Goal: Navigation & Orientation: Find specific page/section

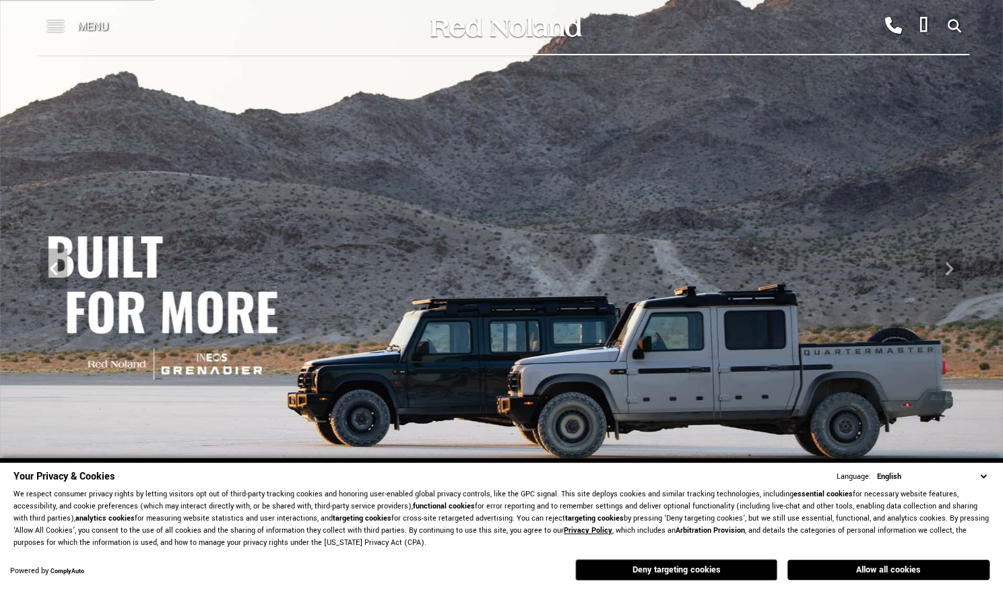
click at [57, 22] on span at bounding box center [55, 21] width 17 height 1
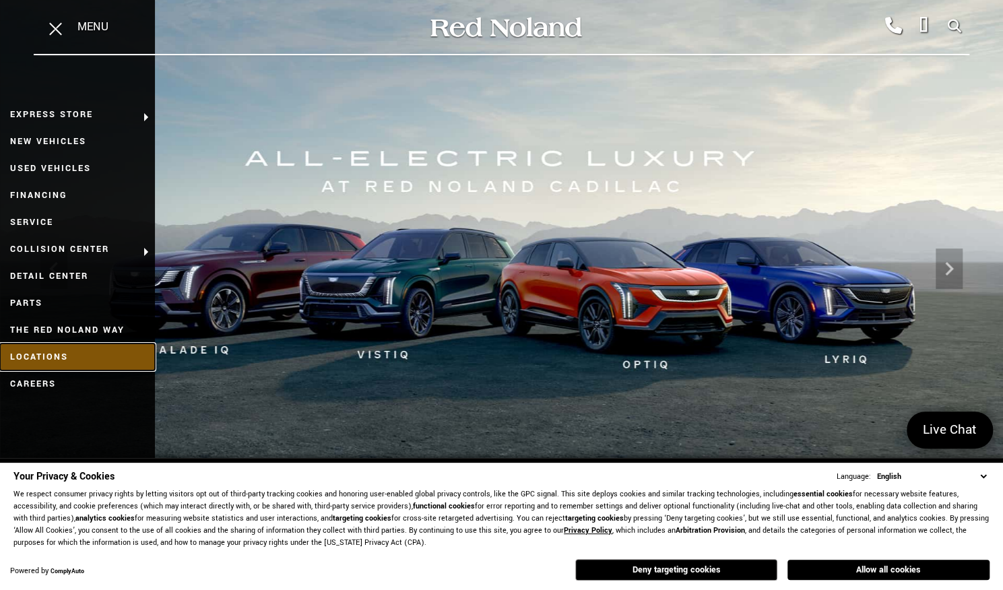
click at [44, 352] on link "Locations" at bounding box center [77, 357] width 155 height 27
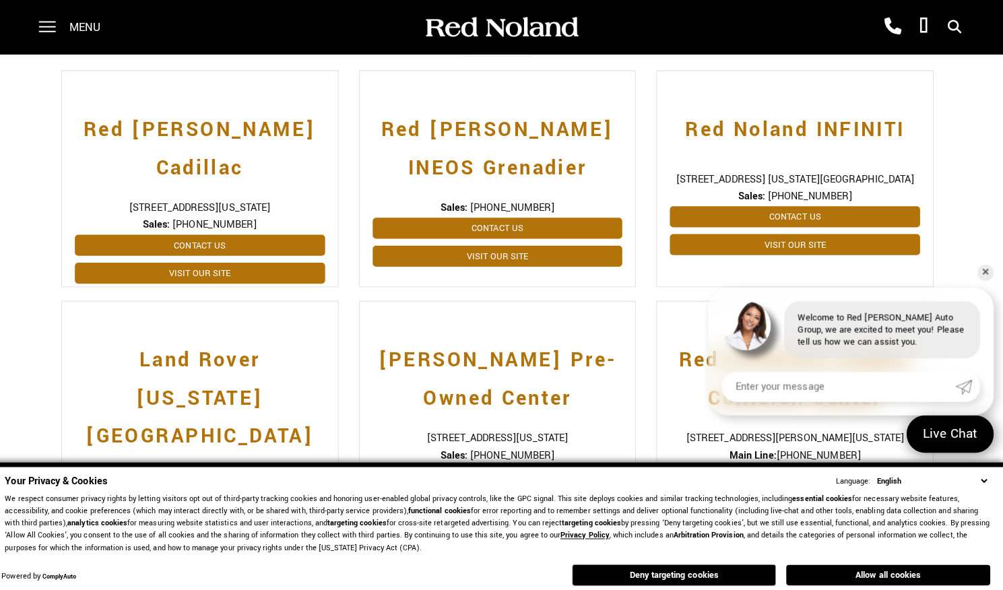
scroll to position [374, 0]
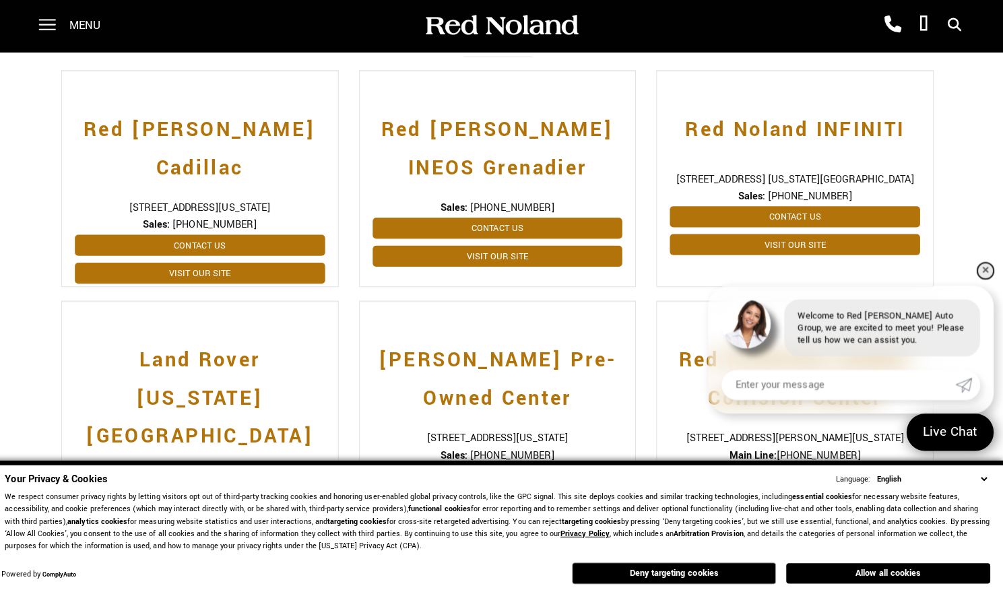
click at [985, 274] on link "✕" at bounding box center [985, 270] width 16 height 16
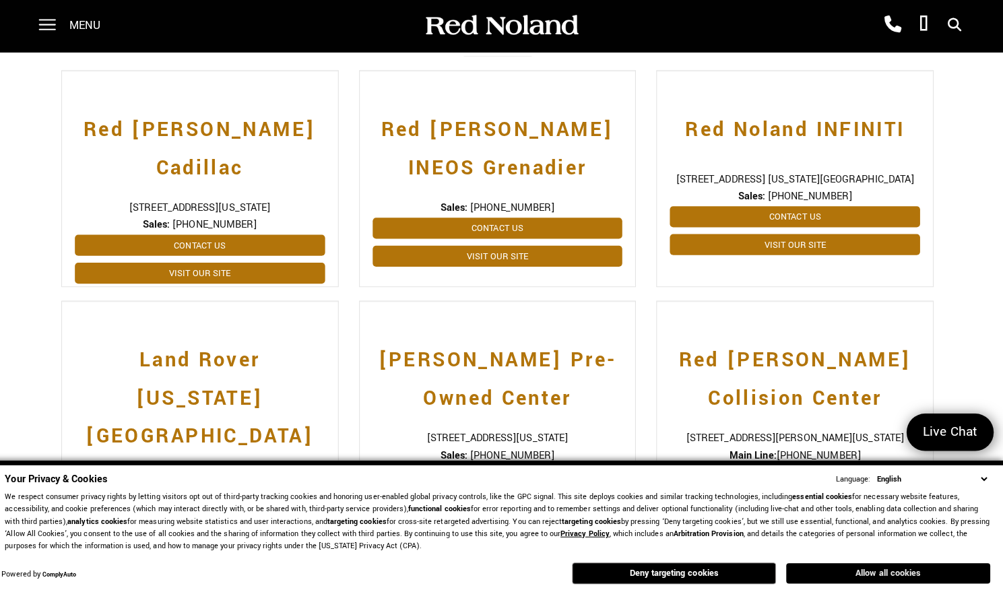
click at [878, 575] on button "Allow all cookies" at bounding box center [888, 570] width 202 height 20
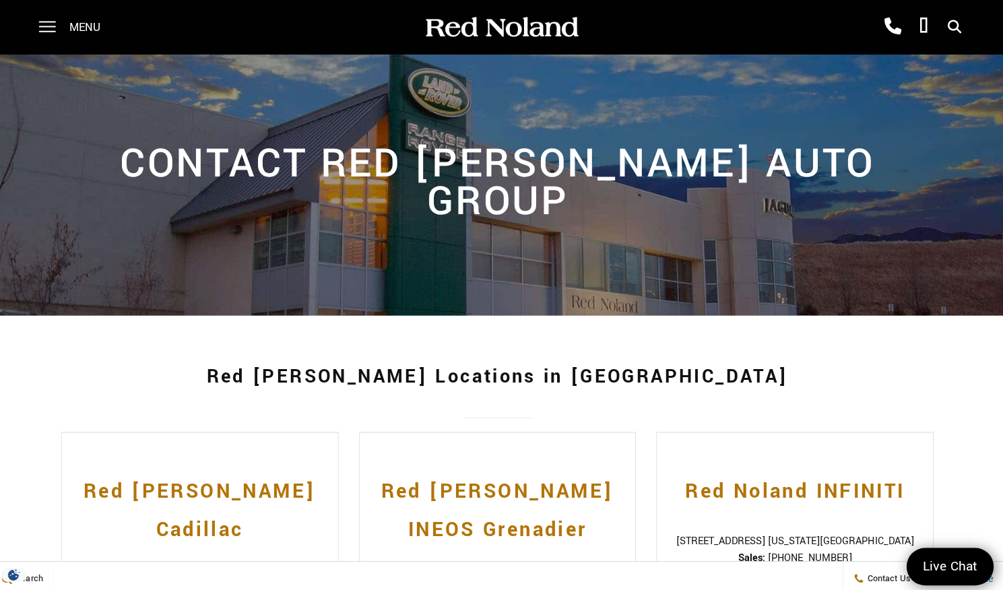
scroll to position [0, 0]
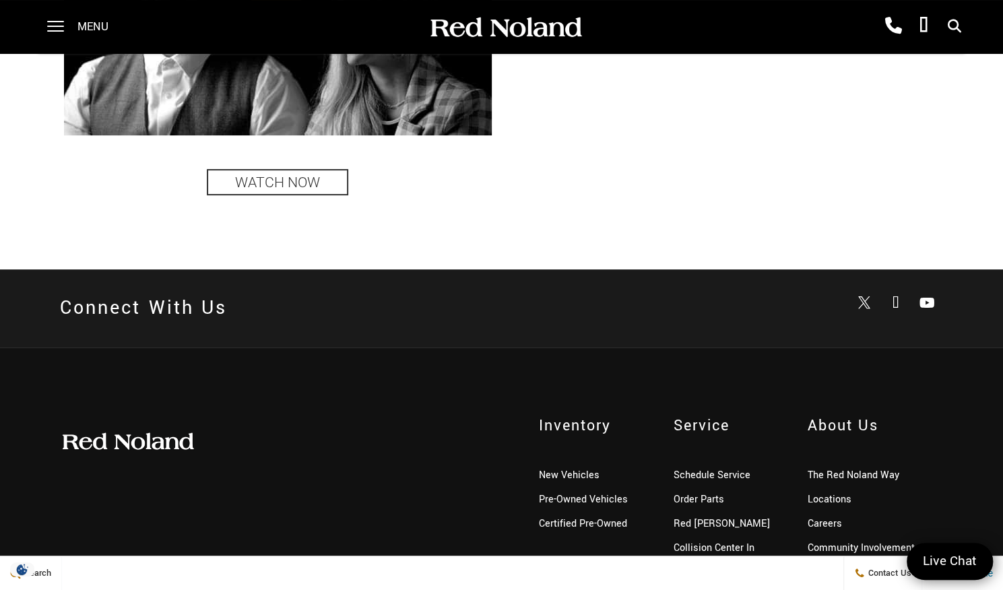
scroll to position [3243, 0]
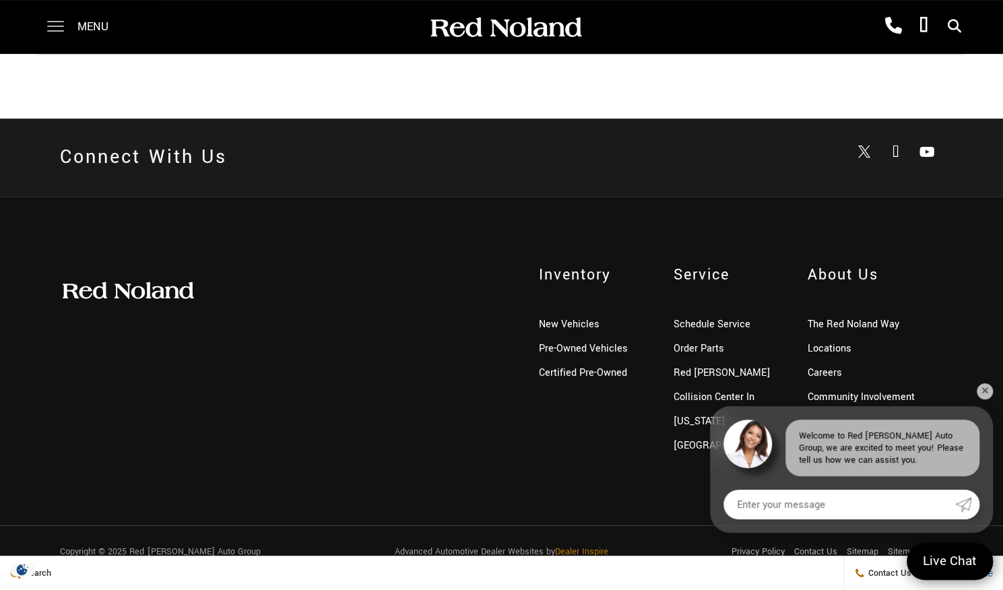
click at [61, 22] on span at bounding box center [55, 21] width 17 height 1
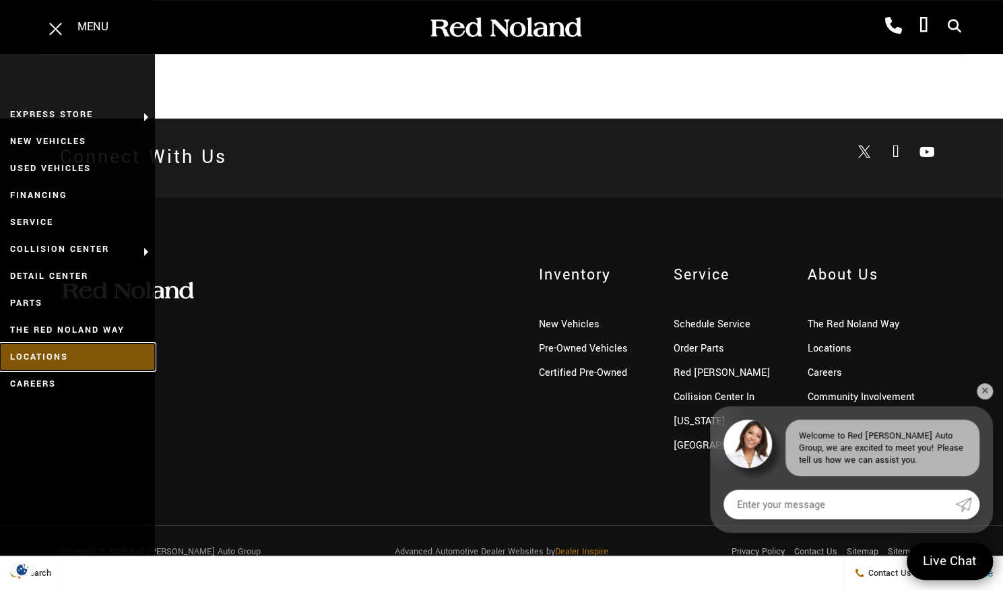
click at [55, 360] on link "Locations" at bounding box center [77, 357] width 155 height 27
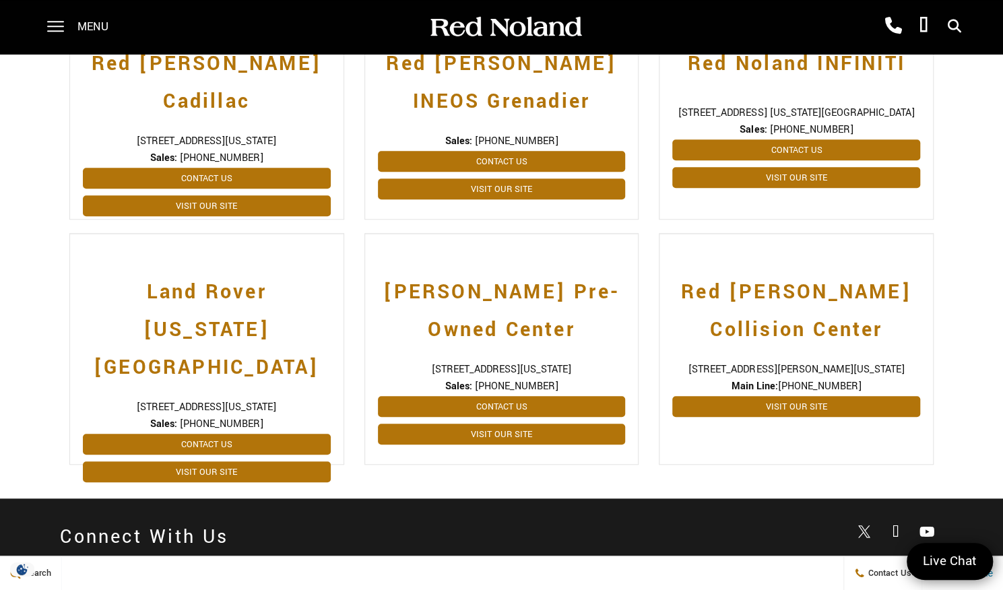
scroll to position [438, 0]
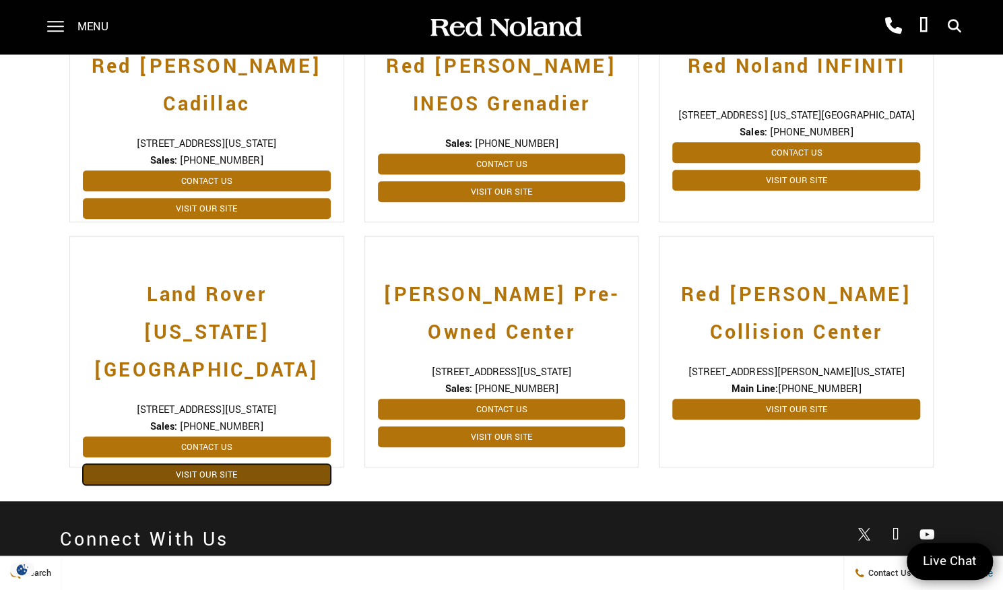
click at [192, 464] on link "Visit Our Site" at bounding box center [207, 474] width 248 height 21
